Goal: Use online tool/utility: Use online tool/utility

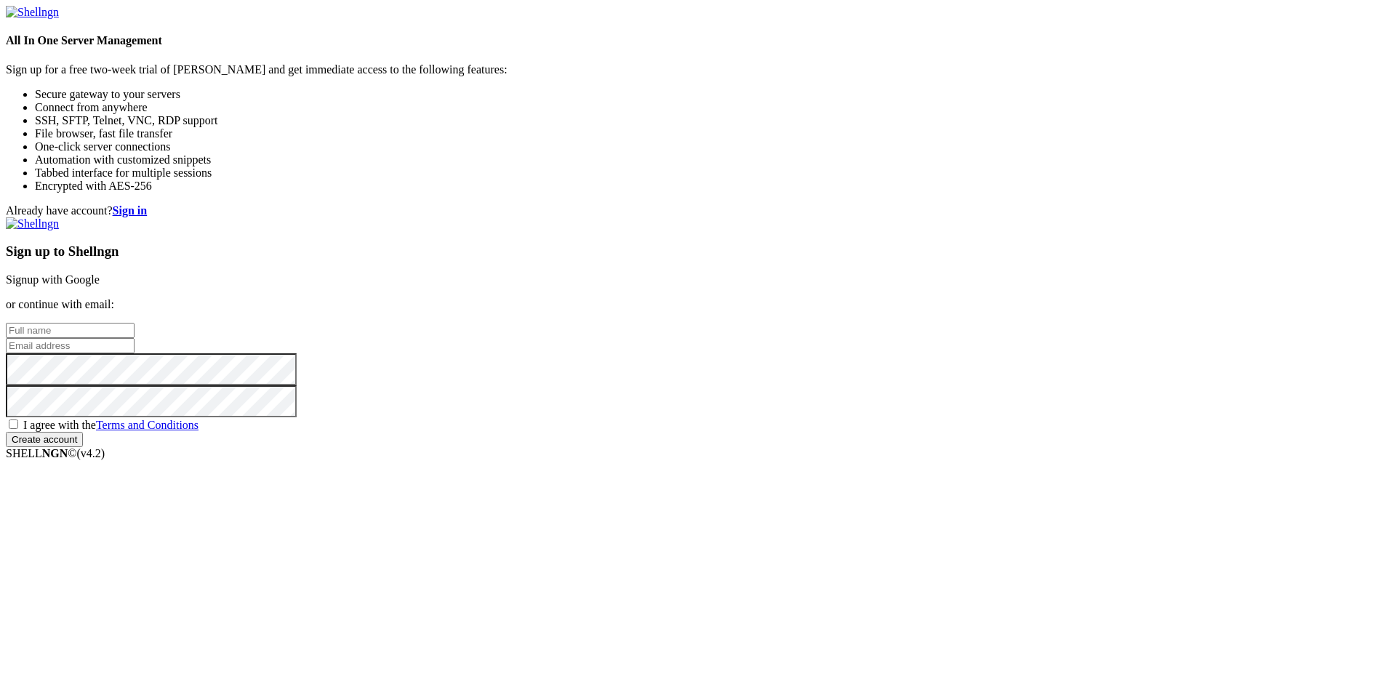
click at [100, 273] on link "Signup with Google" at bounding box center [53, 279] width 94 height 12
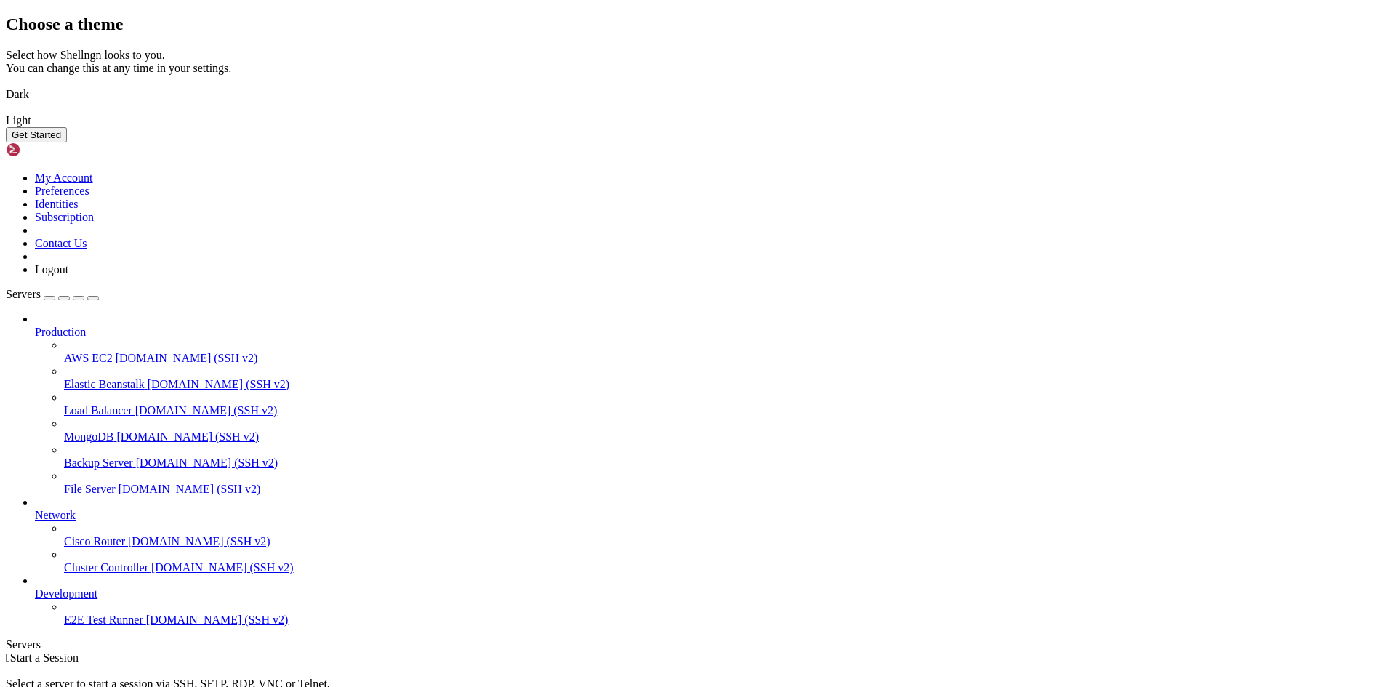
click at [910, 89] on div "Choose a theme Select how Shellngn looks to you. You can change this at any tim…" at bounding box center [698, 79] width 1385 height 128
click at [6, 85] on img at bounding box center [6, 85] width 0 height 0
click at [67, 143] on button "Get Started" at bounding box center [36, 134] width 61 height 15
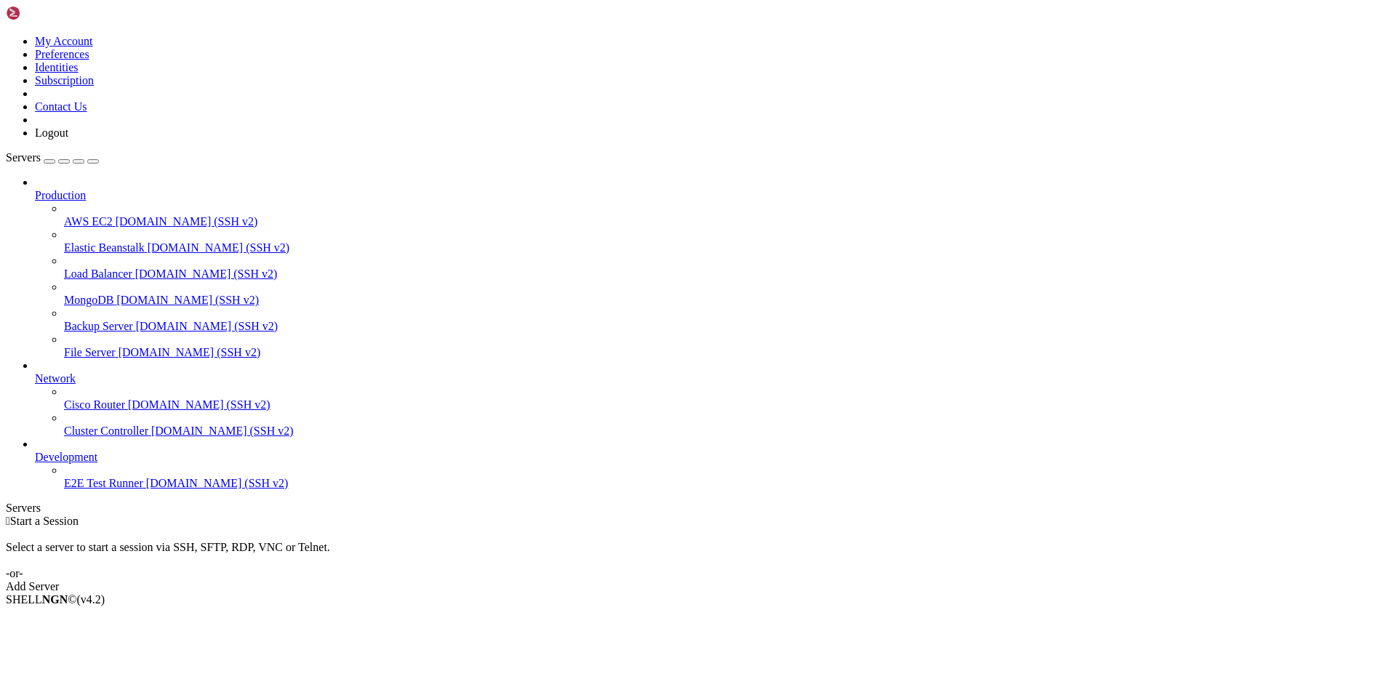
click at [774, 515] on div " Start a Session Select a server to start a session via SSH, SFTP, RDP, VNC or…" at bounding box center [698, 554] width 1385 height 79
drag, startPoint x: 774, startPoint y: 247, endPoint x: 764, endPoint y: 255, distance: 12.5
click at [765, 515] on div " Start a Session Select a server to start a session via SSH, SFTP, RDP, VNC or…" at bounding box center [698, 554] width 1385 height 79
click at [764, 580] on div "Add Server" at bounding box center [698, 586] width 1385 height 13
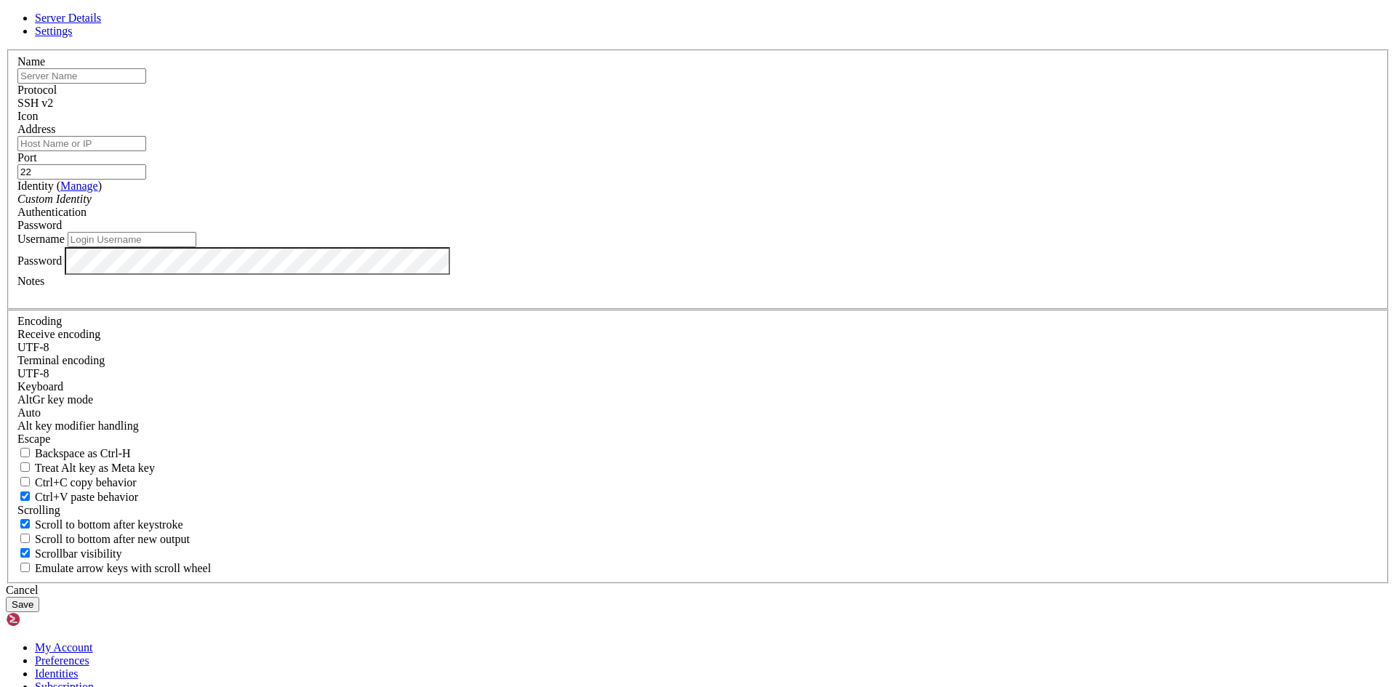
click at [146, 151] on input "Address" at bounding box center [81, 143] width 129 height 15
type input "[TECHNICAL_ID]"
click at [626, 206] on div "Custom Identity" at bounding box center [697, 199] width 1361 height 13
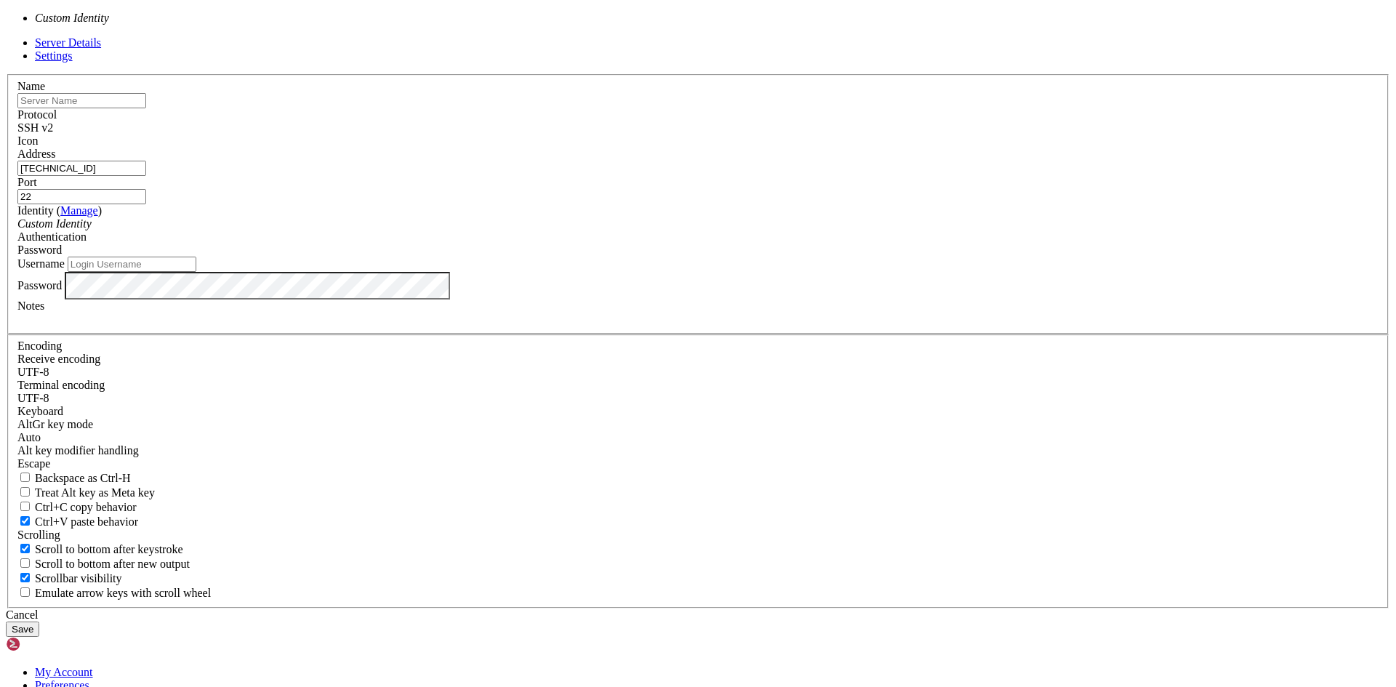
click at [626, 231] on div "Custom Identity" at bounding box center [697, 223] width 1361 height 13
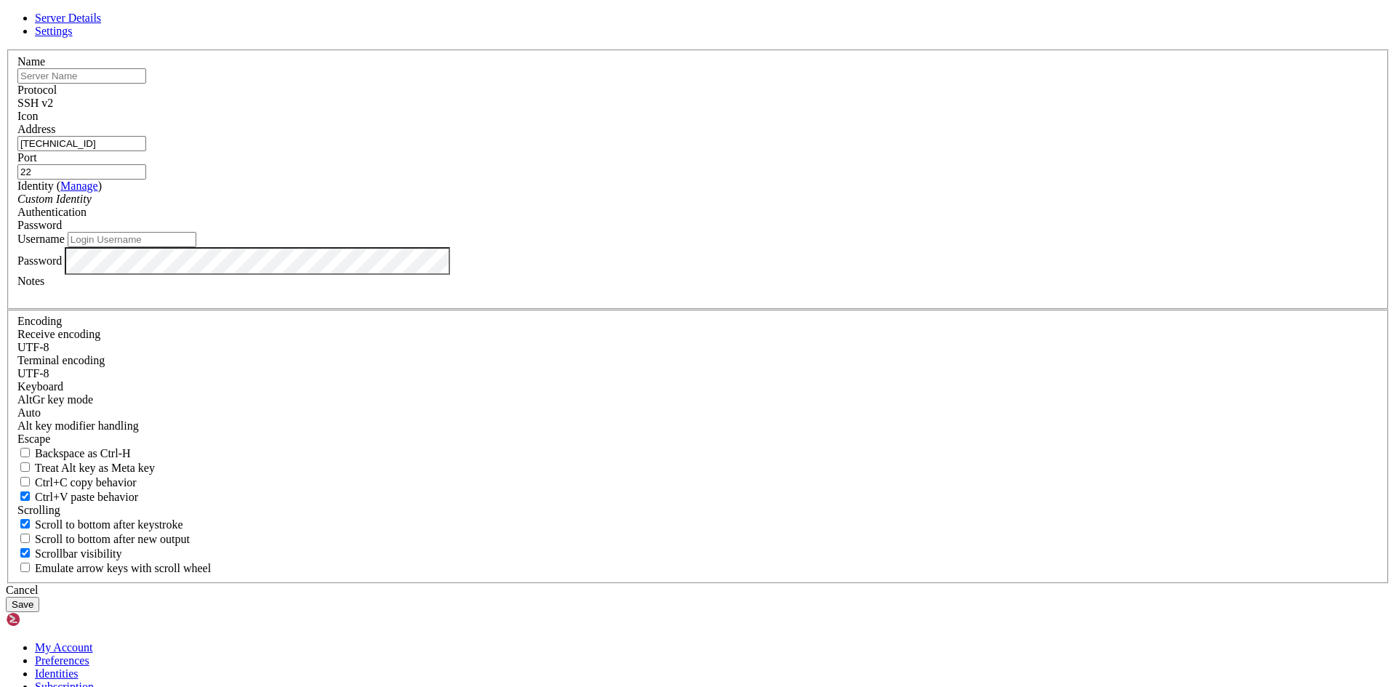
click at [593, 247] on div "Username" at bounding box center [697, 239] width 1361 height 15
click at [196, 247] on input "Username" at bounding box center [132, 239] width 129 height 15
type input "adminprofe"
click at [62, 266] on label "Password" at bounding box center [39, 260] width 44 height 12
click at [39, 597] on button "Save" at bounding box center [22, 604] width 33 height 15
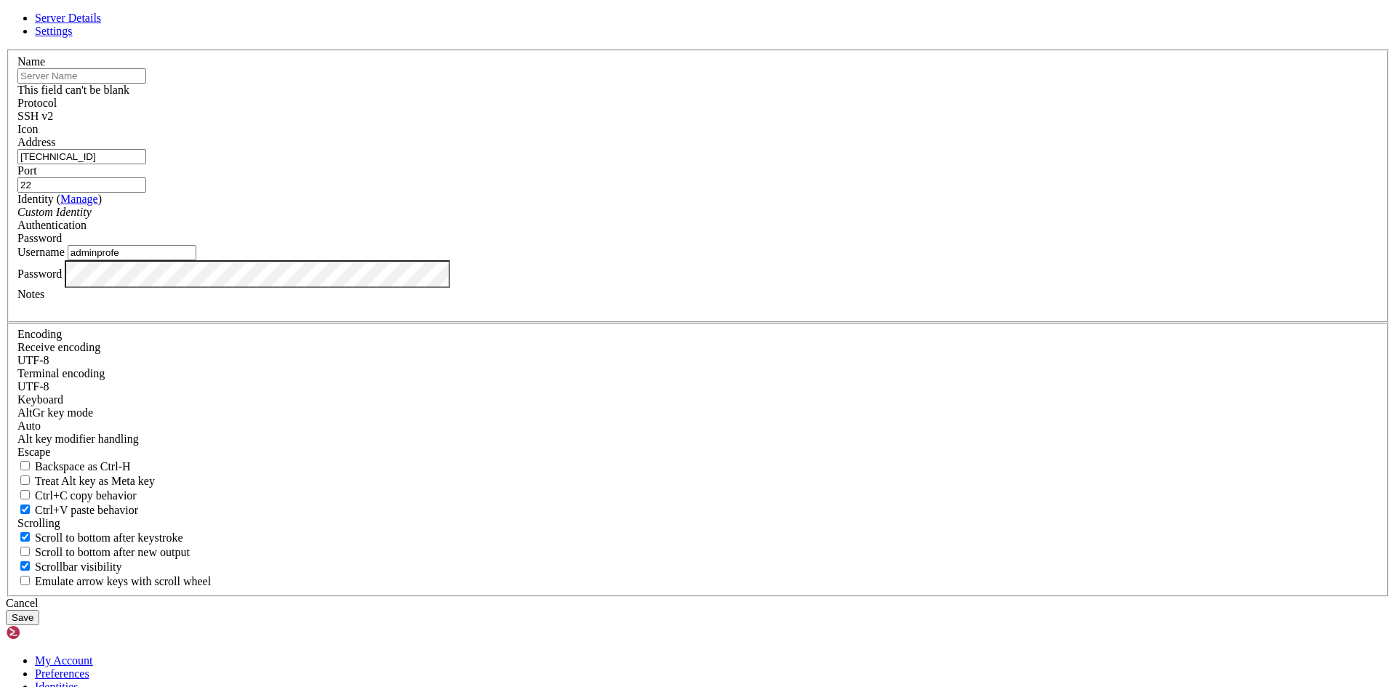
click at [146, 84] on input "text" at bounding box center [81, 75] width 129 height 15
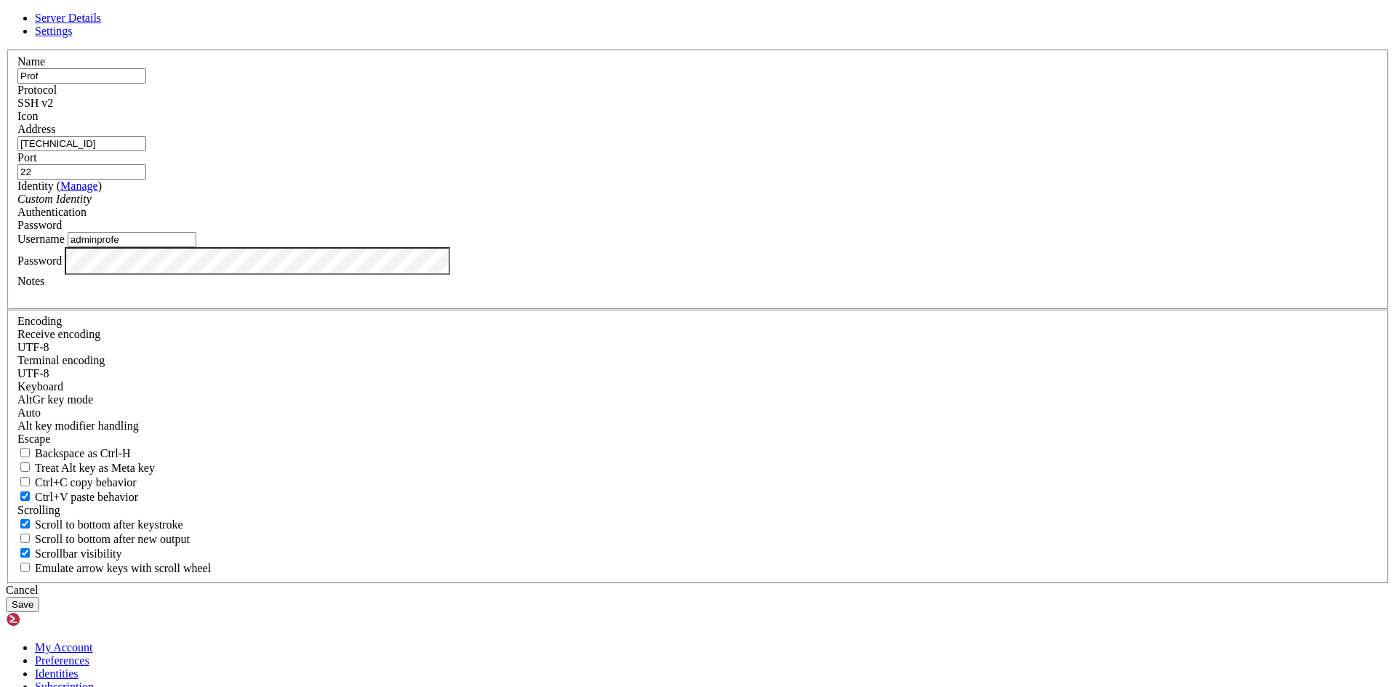
type input "Profe"
